Goal: Task Accomplishment & Management: Complete application form

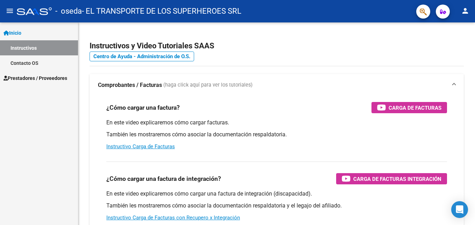
click at [33, 78] on span "Prestadores / Proveedores" at bounding box center [35, 78] width 64 height 8
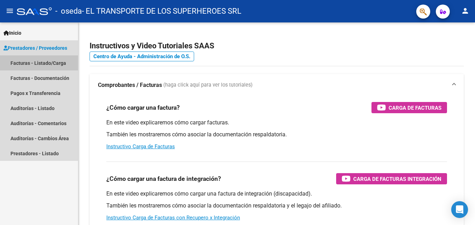
click at [33, 63] on link "Facturas - Listado/Carga" at bounding box center [39, 62] width 78 height 15
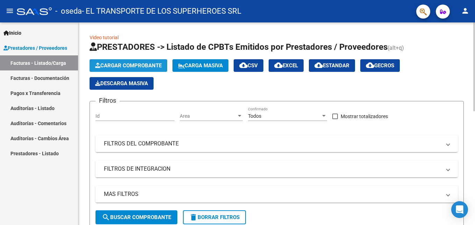
click at [120, 63] on span "Cargar Comprobante" at bounding box center [128, 65] width 66 height 6
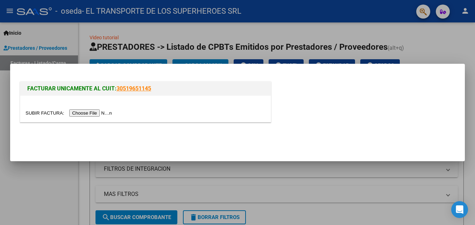
click at [81, 112] on input "file" at bounding box center [70, 112] width 88 height 7
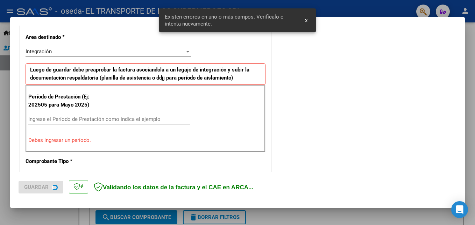
scroll to position [171, 0]
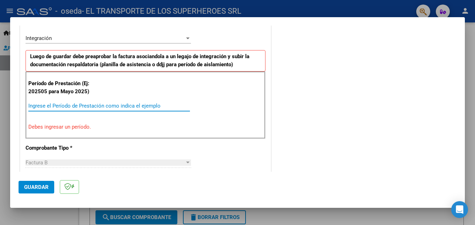
click at [66, 104] on input "Ingrese el Período de Prestación como indica el ejemplo" at bounding box center [109, 105] width 162 height 6
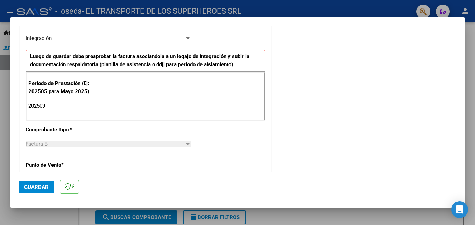
type input "202509"
click at [122, 157] on div "CUIT * 30-71807790-3 Ingresar CUIT ANALISIS PRESTADOR EL TRANSPORTE DE LOS SUPE…" at bounding box center [145, 206] width 250 height 526
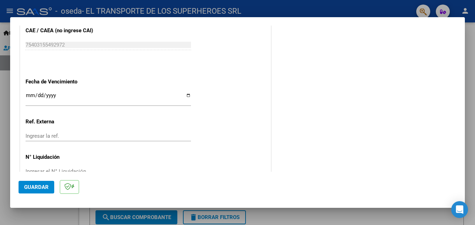
scroll to position [470, 0]
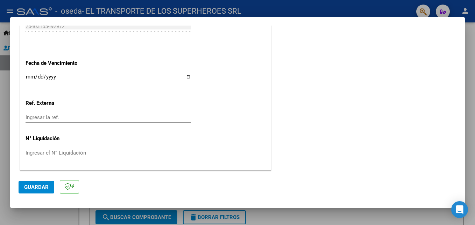
click at [37, 187] on span "Guardar" at bounding box center [36, 187] width 24 height 6
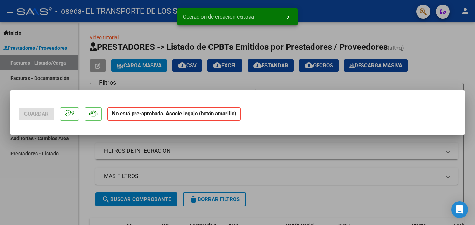
scroll to position [0, 0]
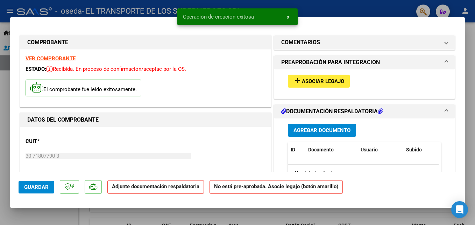
click at [322, 85] on button "add Asociar Legajo" at bounding box center [319, 80] width 62 height 13
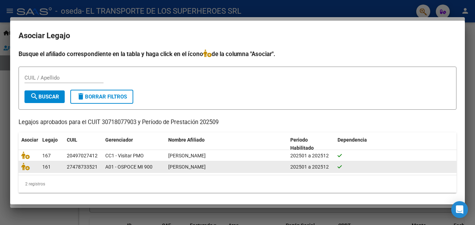
click at [182, 167] on span "[PERSON_NAME]" at bounding box center [186, 167] width 37 height 6
click at [27, 167] on icon at bounding box center [25, 166] width 8 height 8
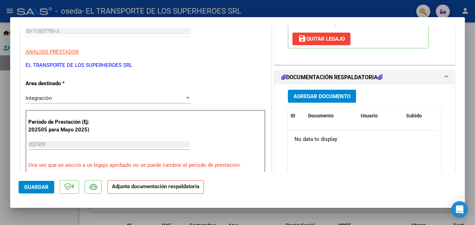
scroll to position [138, 0]
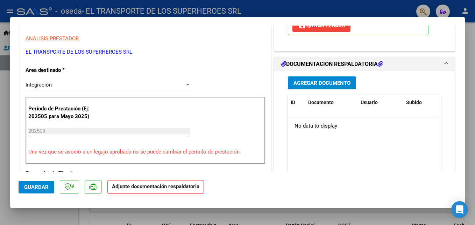
click at [330, 84] on span "Agregar Documento" at bounding box center [321, 83] width 57 height 6
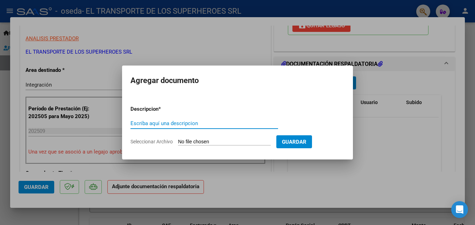
click at [142, 123] on input "Escriba aquí una descripcion" at bounding box center [204, 123] width 148 height 6
type input "factura"
click at [195, 144] on input "Seleccionar Archivo" at bounding box center [224, 142] width 93 height 7
type input "C:\fakepath\Factura de Venta N° B-00123-00000858.pdf"
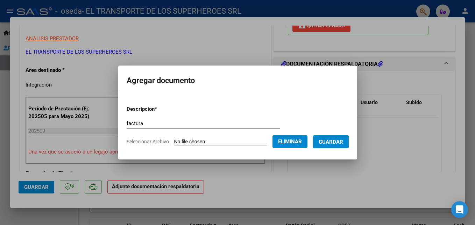
click at [331, 141] on span "Guardar" at bounding box center [331, 142] width 24 height 6
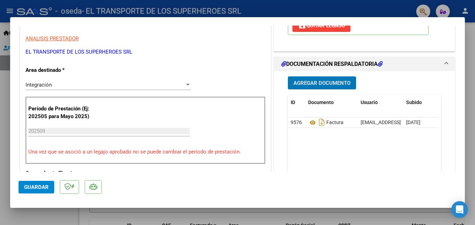
click at [330, 83] on span "Agregar Documento" at bounding box center [321, 83] width 57 height 6
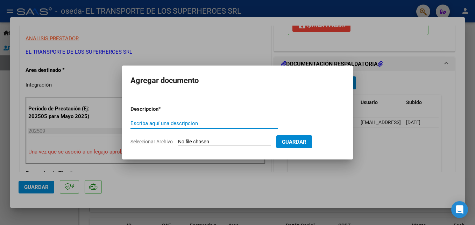
click at [192, 121] on input "Escriba aquí una descripcion" at bounding box center [204, 123] width 148 height 6
type input "PA"
click at [216, 143] on input "Seleccionar Archivo" at bounding box center [224, 142] width 93 height 7
type input "C:\fakepath\[PERSON_NAME] 2025 09.pdf"
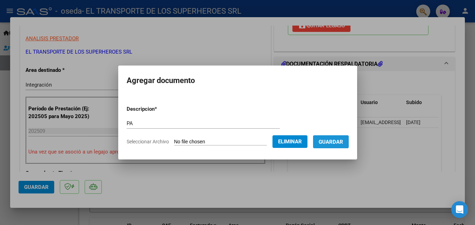
click at [329, 139] on span "Guardar" at bounding box center [331, 142] width 24 height 6
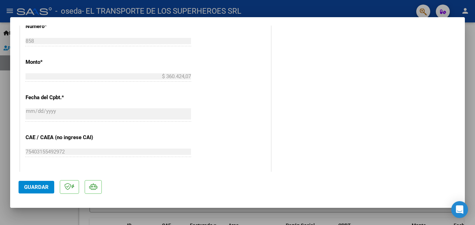
scroll to position [355, 0]
click at [29, 192] on button "Guardar" at bounding box center [37, 186] width 36 height 13
drag, startPoint x: 27, startPoint y: 196, endPoint x: 30, endPoint y: 187, distance: 9.6
click at [27, 196] on mat-dialog-actions "Guardar" at bounding box center [238, 185] width 438 height 28
click at [30, 187] on span "Guardar" at bounding box center [36, 187] width 24 height 6
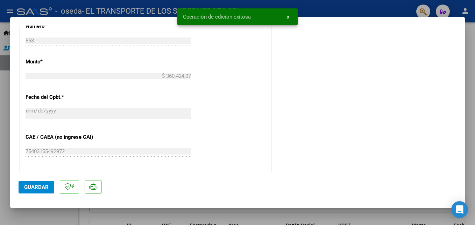
click at [290, 17] on button "x" at bounding box center [288, 16] width 14 height 13
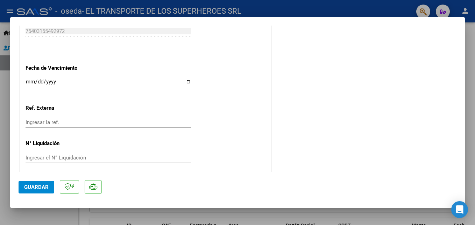
scroll to position [480, 0]
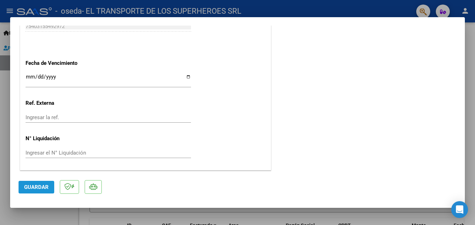
click at [39, 190] on button "Guardar" at bounding box center [37, 186] width 36 height 13
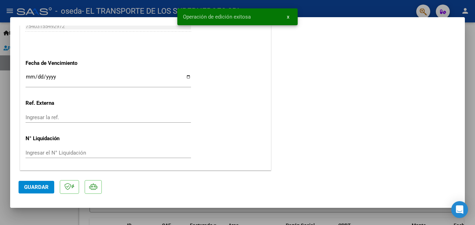
click at [287, 19] on span "x" at bounding box center [288, 17] width 2 height 6
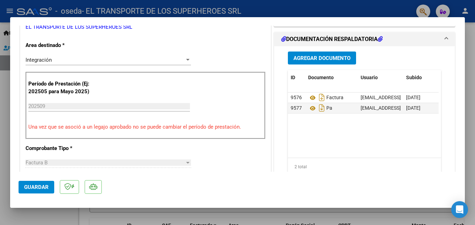
scroll to position [163, 0]
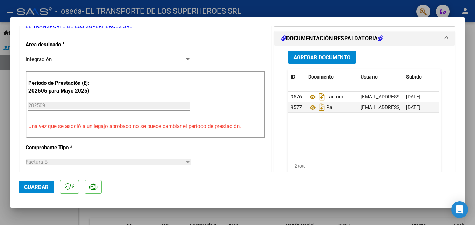
click at [148, 213] on div at bounding box center [237, 112] width 475 height 225
type input "$ 0,00"
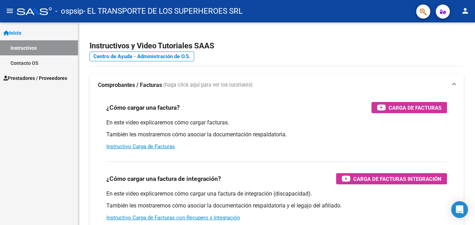
click at [35, 79] on span "Prestadores / Proveedores" at bounding box center [35, 78] width 64 height 8
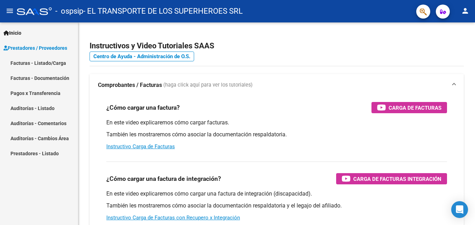
click at [38, 62] on link "Facturas - Listado/Carga" at bounding box center [39, 62] width 78 height 15
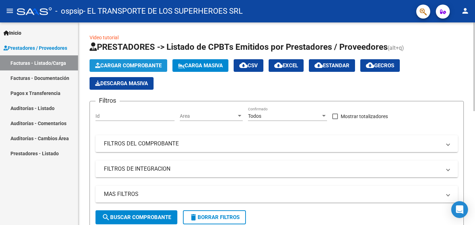
click at [129, 64] on span "Cargar Comprobante" at bounding box center [128, 65] width 66 height 6
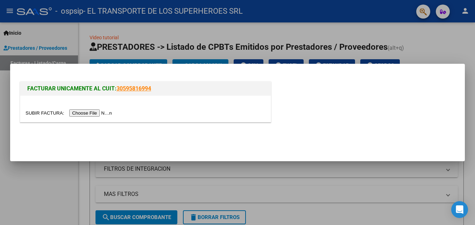
click at [91, 111] on input "file" at bounding box center [70, 112] width 88 height 7
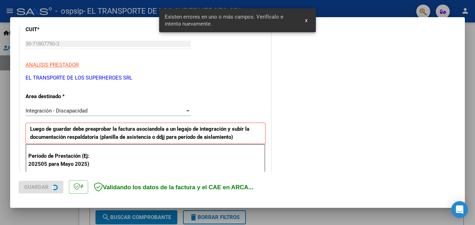
scroll to position [171, 0]
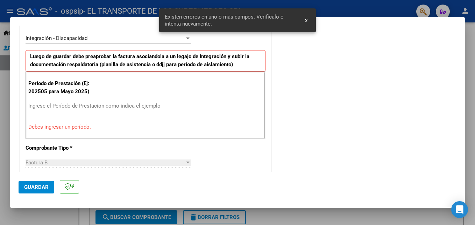
click at [50, 106] on input "Ingrese el Período de Prestación como indica el ejemplo" at bounding box center [109, 105] width 162 height 6
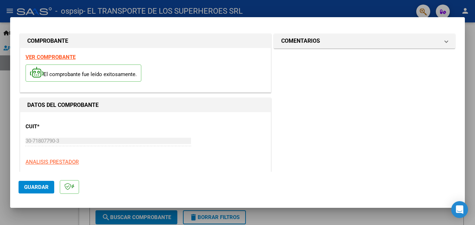
scroll to position [0, 0]
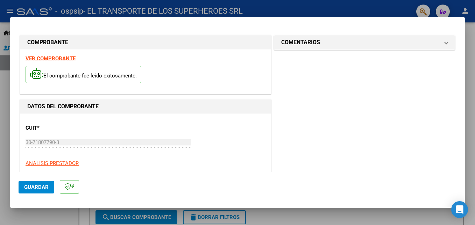
type input "202509"
drag, startPoint x: 435, startPoint y: 53, endPoint x: 154, endPoint y: 160, distance: 300.8
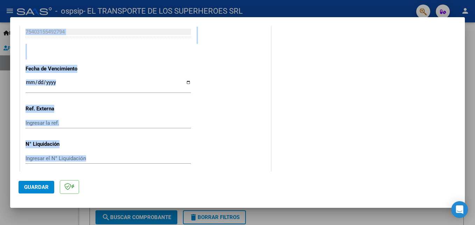
scroll to position [470, 0]
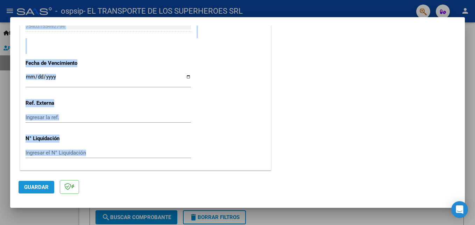
click at [32, 187] on span "Guardar" at bounding box center [36, 187] width 24 height 6
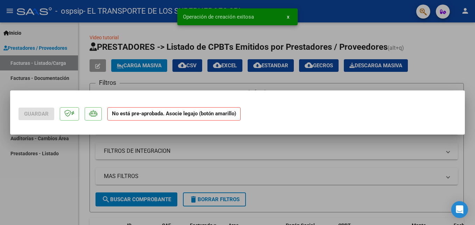
scroll to position [0, 0]
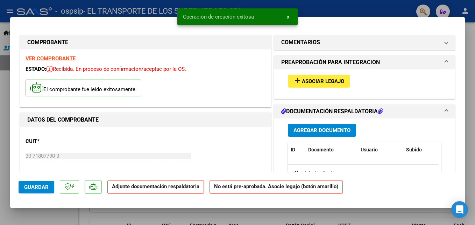
click at [319, 81] on span "Asociar Legajo" at bounding box center [323, 81] width 42 height 6
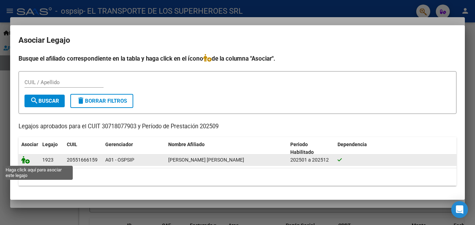
click at [25, 161] on icon at bounding box center [25, 160] width 8 height 8
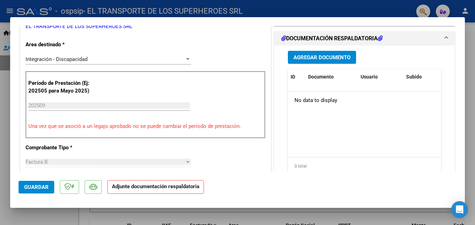
scroll to position [162, 0]
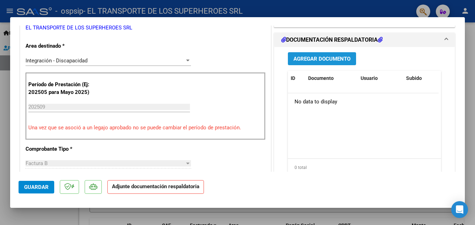
click at [307, 60] on span "Agregar Documento" at bounding box center [321, 59] width 57 height 6
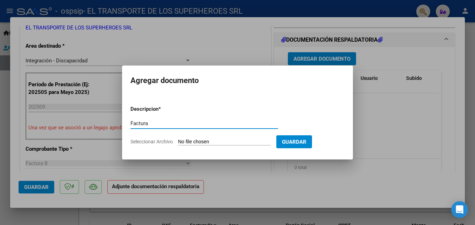
type input "Factura"
click at [202, 139] on input "Seleccionar Archivo" at bounding box center [224, 142] width 93 height 7
type input "C:\fakepath\Factura de Venta N° B-00123-00000855.pdf"
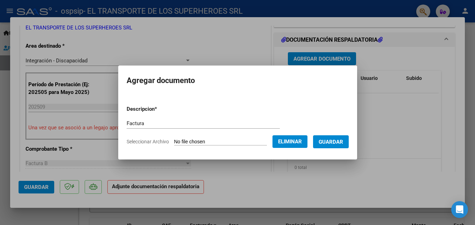
click at [332, 145] on button "Guardar" at bounding box center [331, 141] width 36 height 13
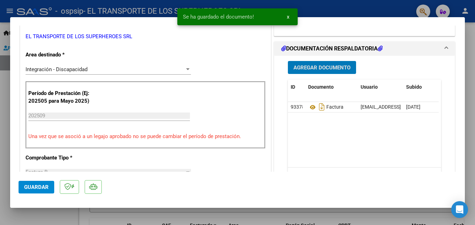
scroll to position [153, 0]
click at [312, 71] on button "Agregar Documento" at bounding box center [322, 67] width 68 height 13
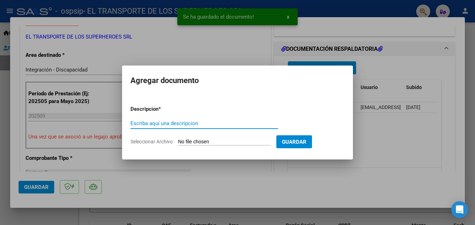
click at [138, 122] on input "Escriba aquí una descripcion" at bounding box center [204, 123] width 148 height 6
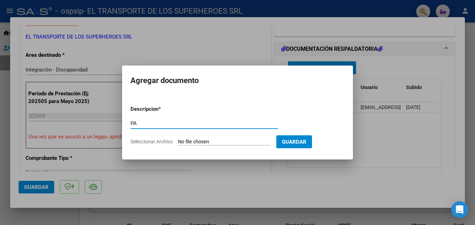
type input "PA"
click at [196, 141] on input "Seleccionar Archivo" at bounding box center [224, 142] width 93 height 7
type input "C:\fakepath\OSPSIP Murillo 2025 09.pdf"
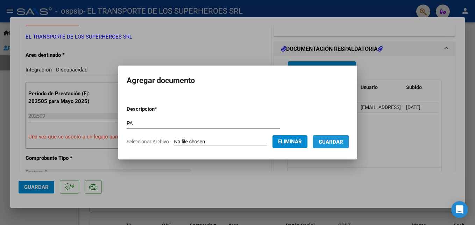
click at [329, 142] on span "Guardar" at bounding box center [331, 142] width 24 height 6
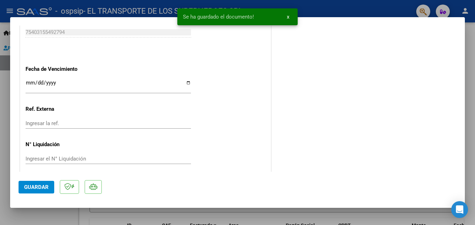
scroll to position [480, 0]
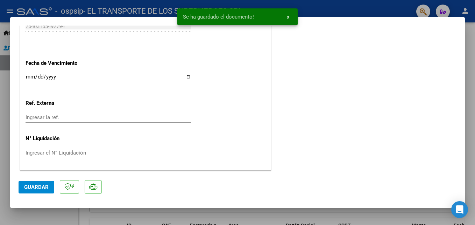
click at [31, 182] on button "Guardar" at bounding box center [37, 186] width 36 height 13
click at [289, 17] on button "x" at bounding box center [288, 16] width 14 height 13
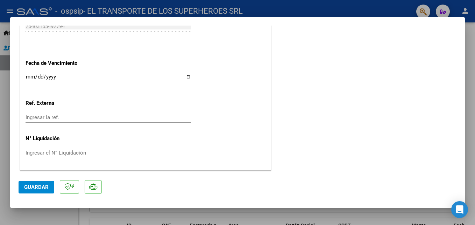
click at [174, 216] on div at bounding box center [237, 112] width 475 height 225
type input "$ 0,00"
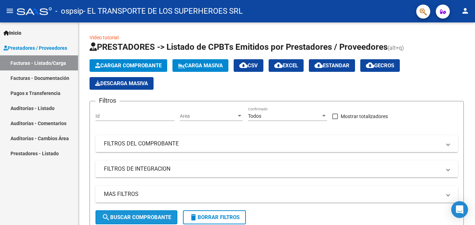
click at [174, 216] on button "search Buscar Comprobante" at bounding box center [136, 217] width 82 height 14
click at [65, 13] on div "menu - ospsip - EL TRANSPORTE DE LOS SUPERHEROES SRL person Inicio Instructivos…" at bounding box center [237, 112] width 475 height 225
